Goal: Find specific page/section: Find specific page/section

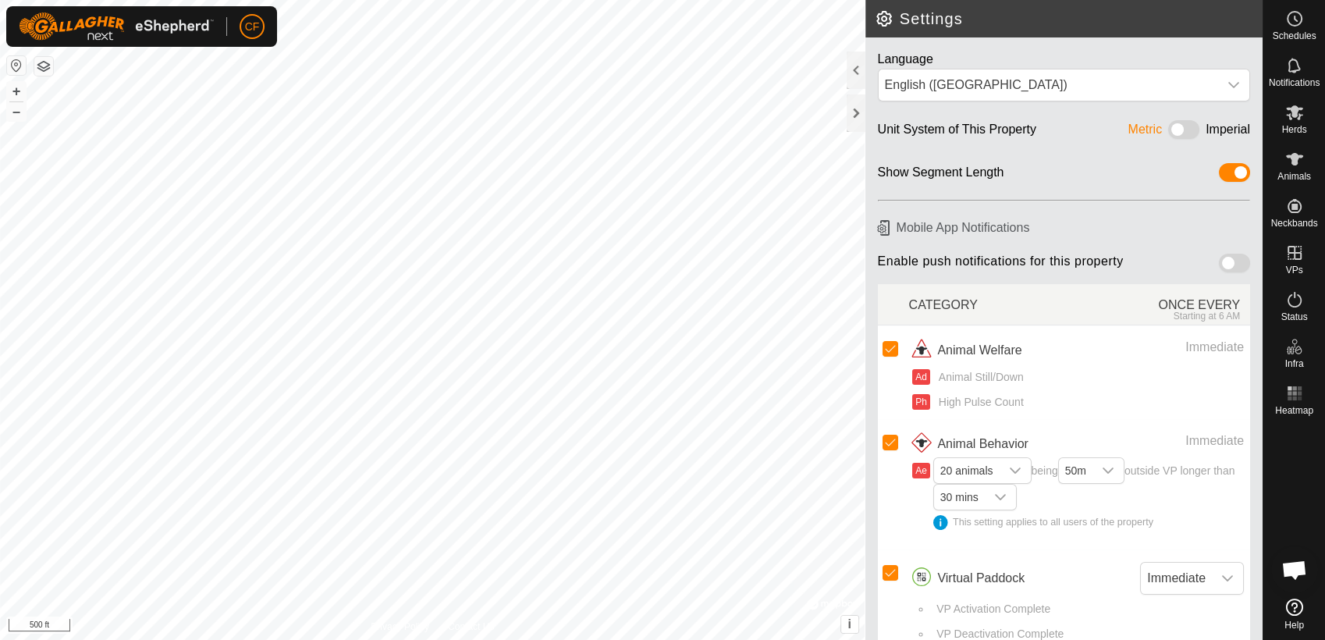
scroll to position [5919, 0]
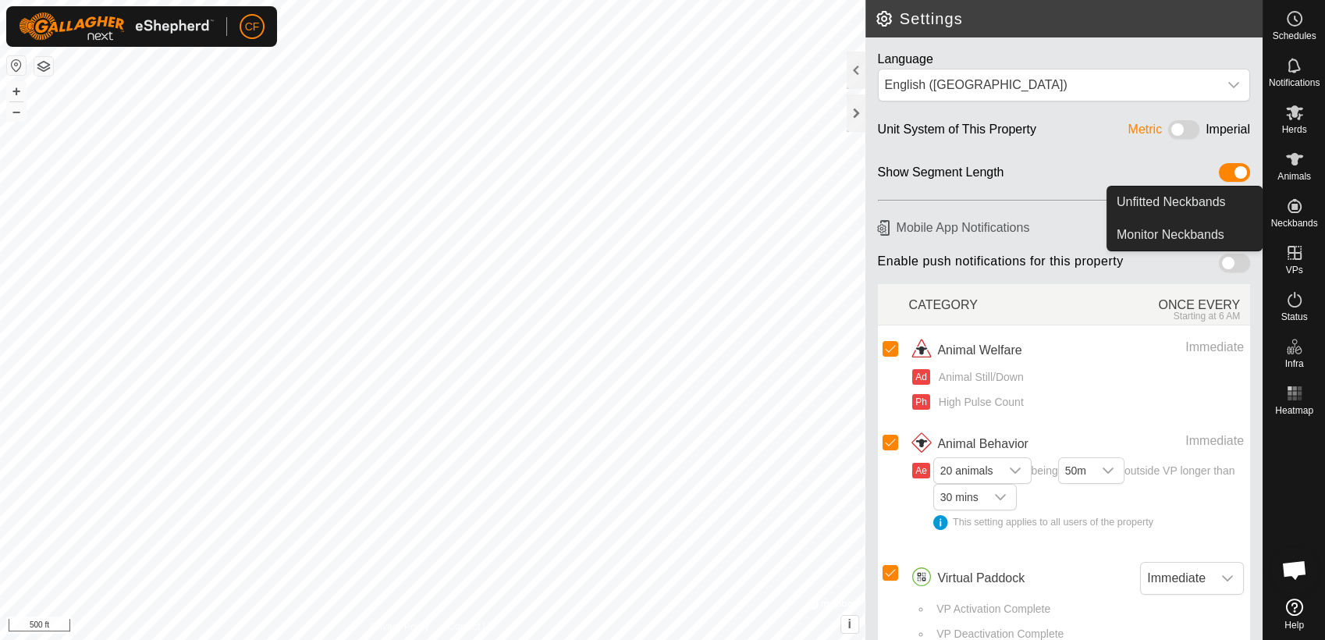
click at [1296, 210] on icon at bounding box center [1294, 206] width 19 height 19
click at [1245, 201] on link "Unfitted Neckbands" at bounding box center [1184, 202] width 155 height 31
